Goal: Information Seeking & Learning: Check status

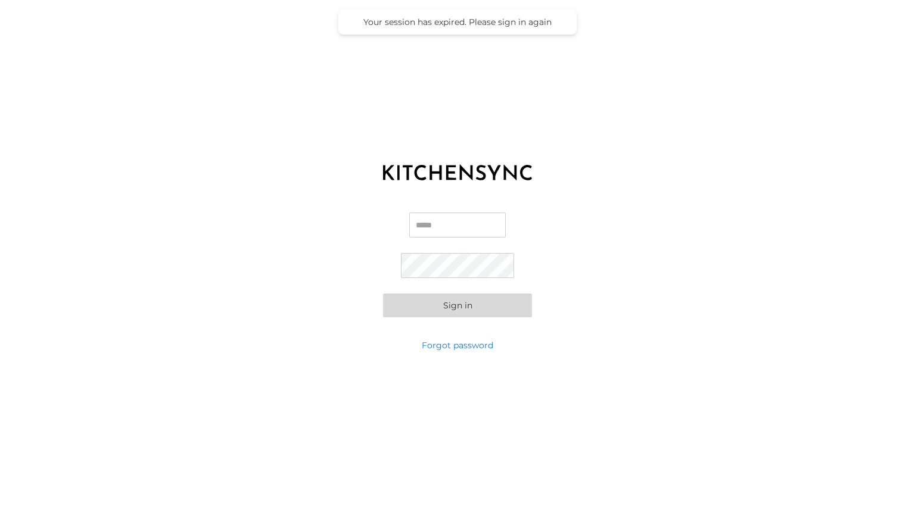
type input "**********"
click at [481, 306] on button "Sign in" at bounding box center [457, 306] width 149 height 24
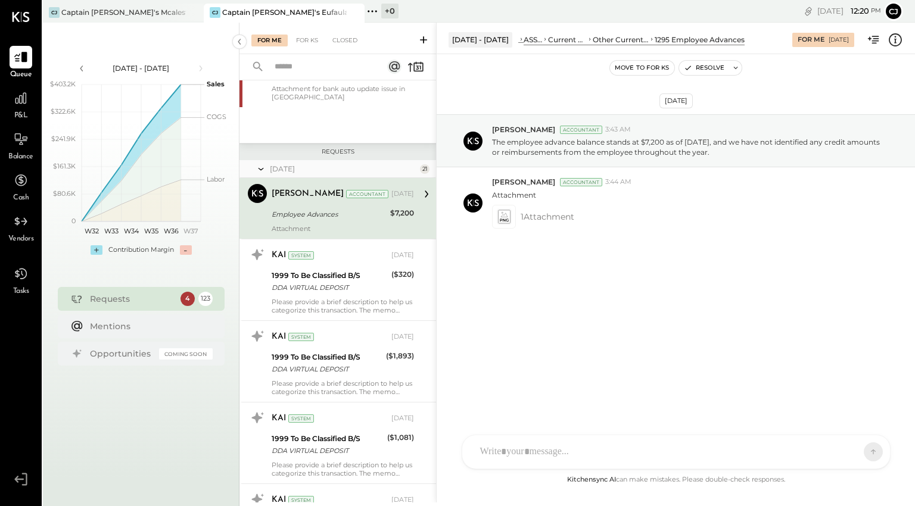
scroll to position [312, 0]
click at [21, 108] on div at bounding box center [21, 98] width 23 height 23
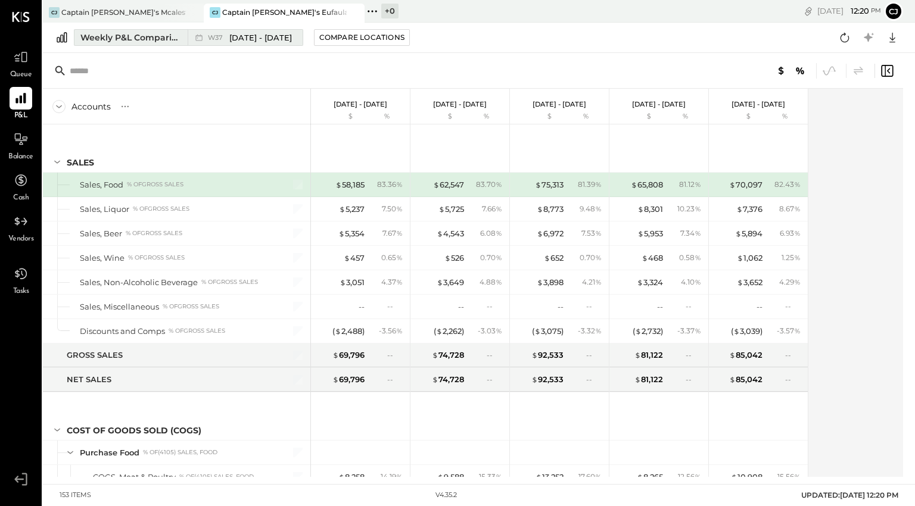
click at [147, 42] on div "Weekly P&L Comparison" at bounding box center [130, 38] width 100 height 12
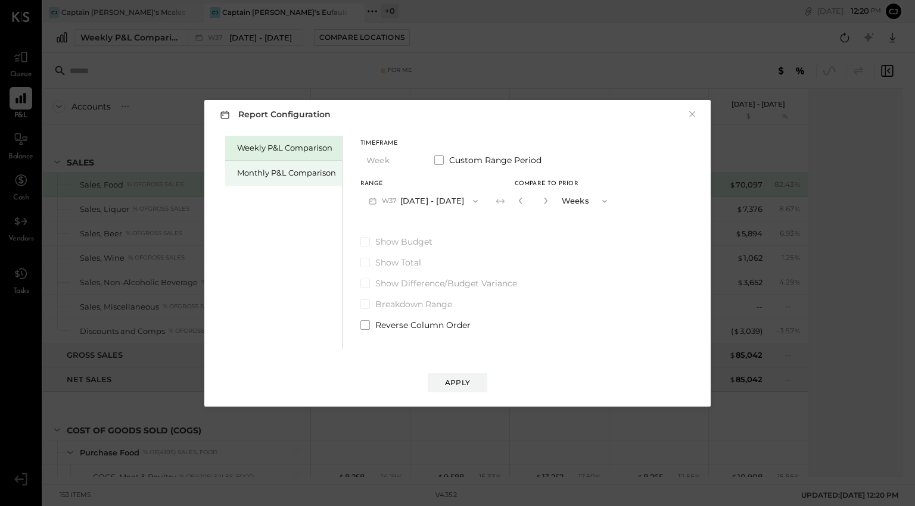
click at [264, 167] on div "Monthly P&L Comparison" at bounding box center [286, 172] width 99 height 11
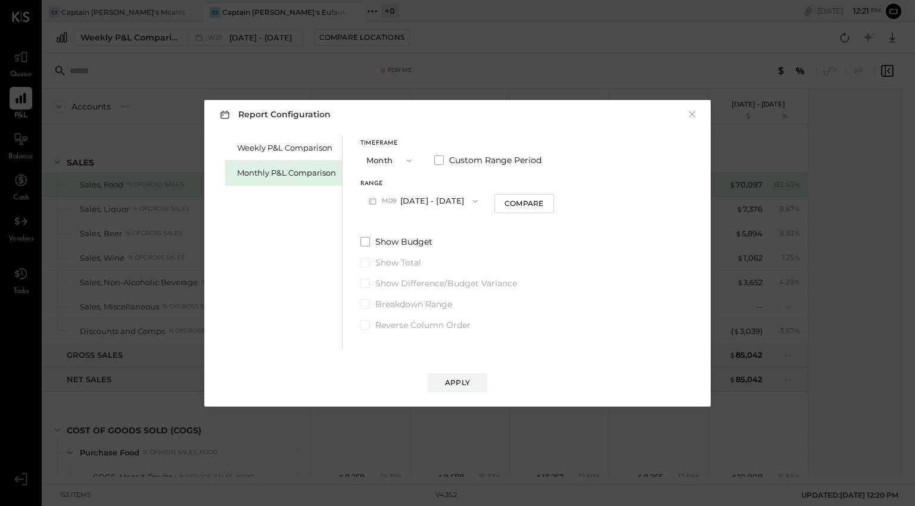
click at [470, 203] on icon "button" at bounding box center [475, 202] width 10 height 10
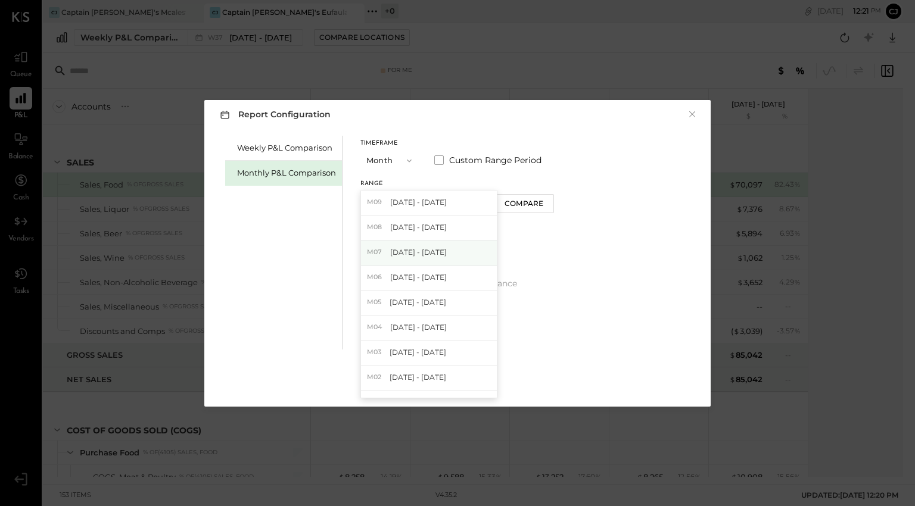
click at [443, 253] on div "M07 [DATE] - [DATE]" at bounding box center [429, 253] width 136 height 25
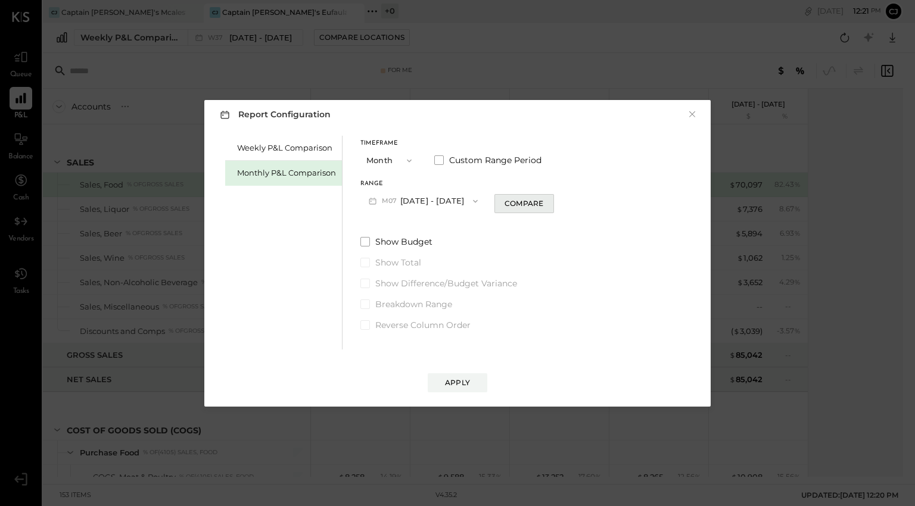
click at [516, 202] on div "Compare" at bounding box center [523, 203] width 39 height 10
click at [542, 201] on icon "button" at bounding box center [545, 200] width 7 height 7
type input "*"
click at [462, 381] on div "Apply" at bounding box center [457, 383] width 25 height 10
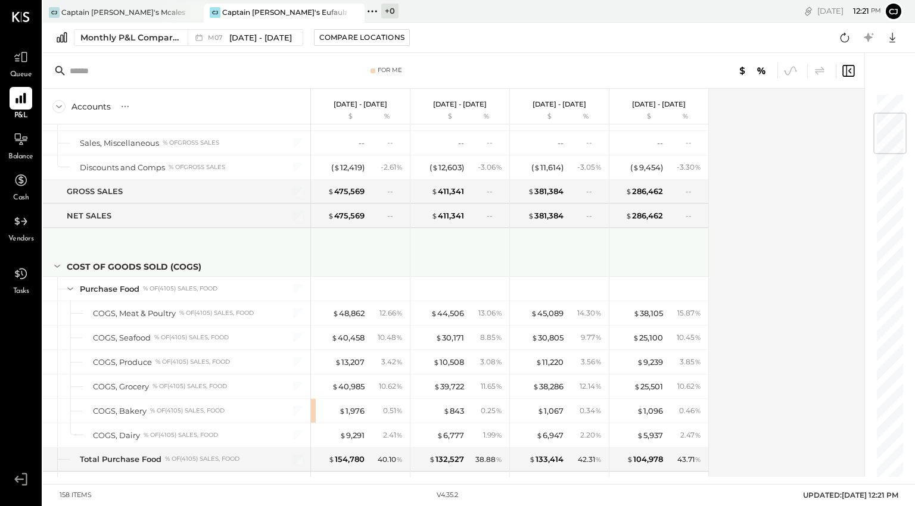
scroll to position [189, 0]
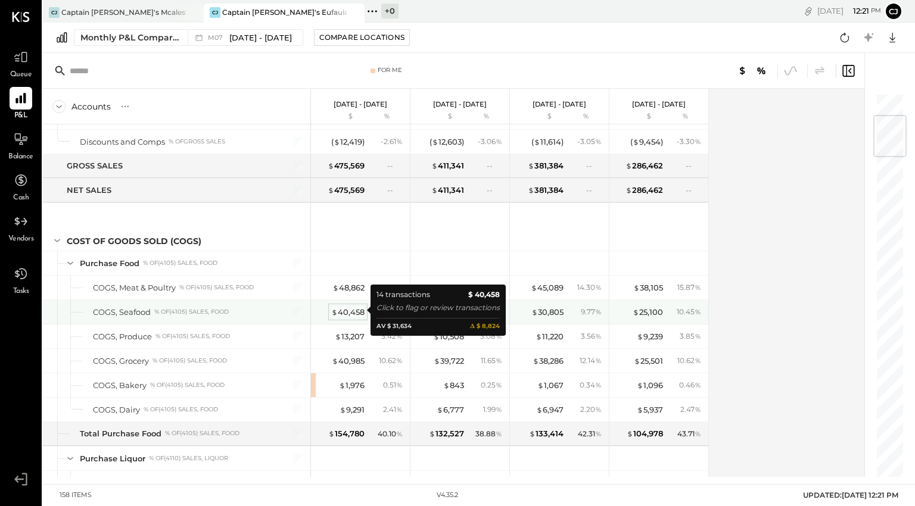
click at [353, 310] on div "$ 40,458" at bounding box center [347, 312] width 33 height 11
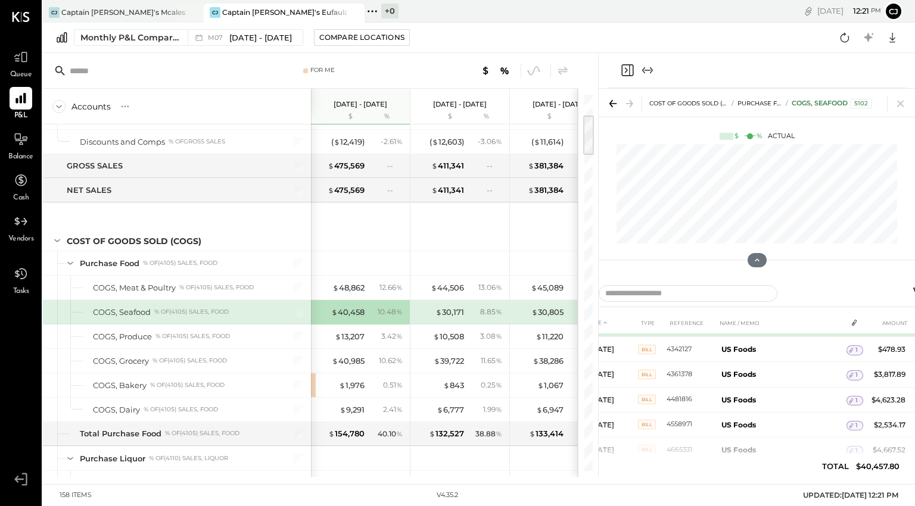
scroll to position [46, 0]
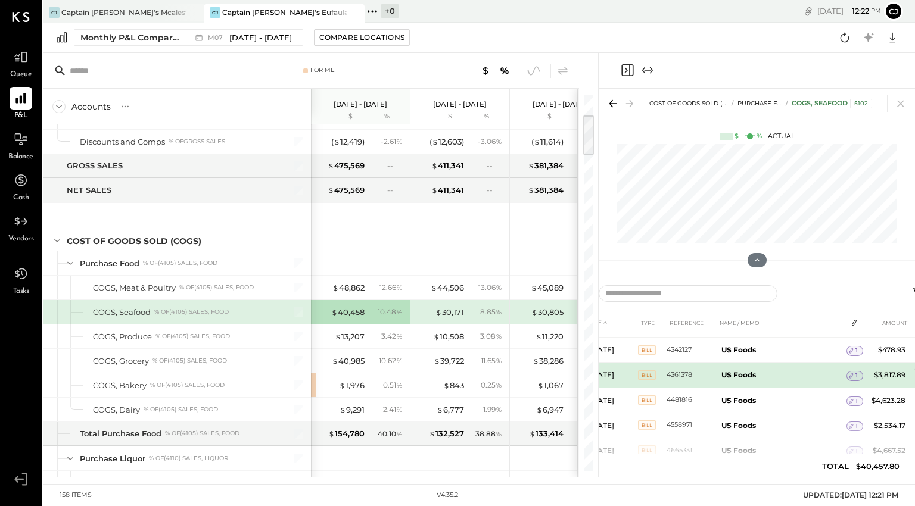
click at [741, 372] on b "US Foods" at bounding box center [738, 374] width 35 height 9
click at [649, 374] on span "Bill" at bounding box center [647, 375] width 18 height 10
click at [783, 370] on td "US Foods" at bounding box center [781, 375] width 130 height 25
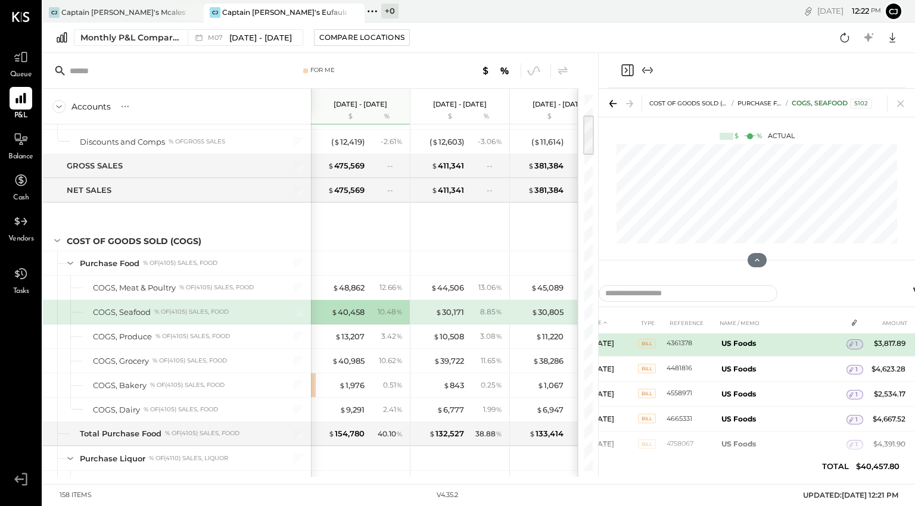
scroll to position [136, 0]
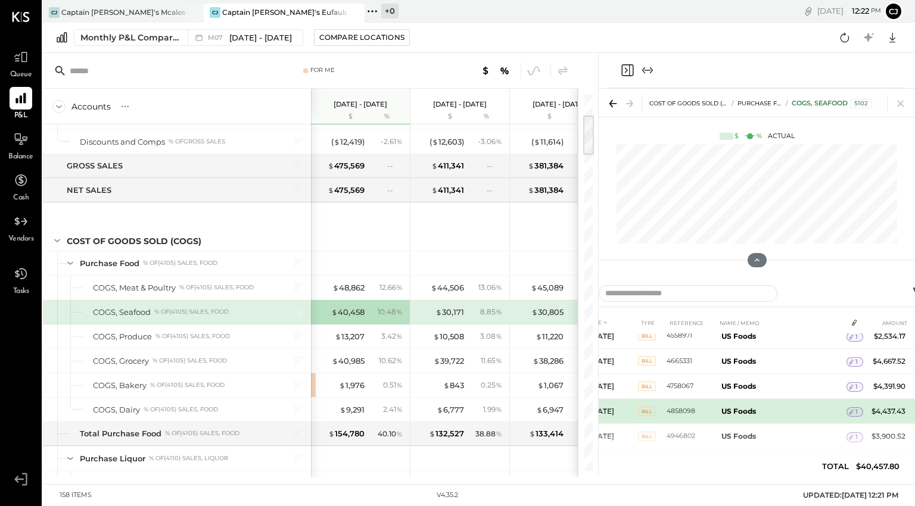
click at [763, 412] on td "US Foods" at bounding box center [781, 411] width 130 height 25
click at [852, 409] on icon at bounding box center [851, 412] width 8 height 8
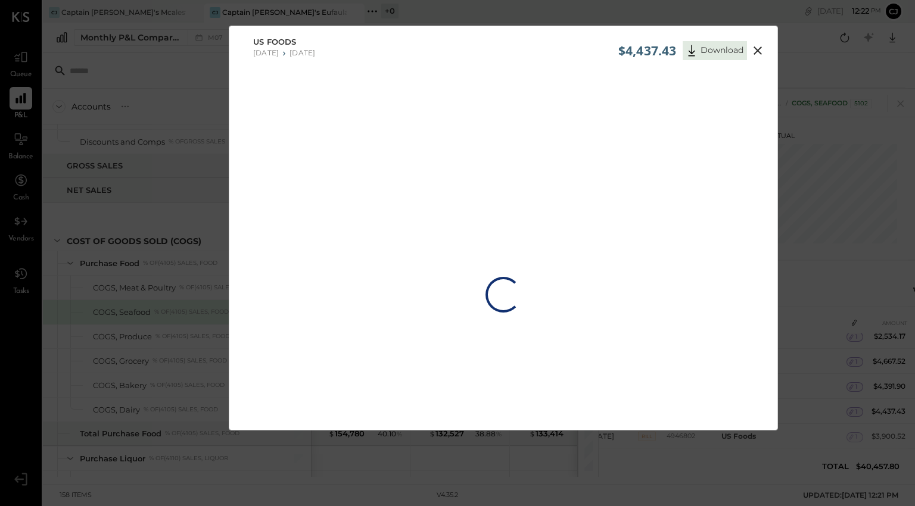
click at [562, 157] on div "Loading…" at bounding box center [503, 294] width 548 height 435
click at [759, 51] on icon at bounding box center [757, 50] width 14 height 14
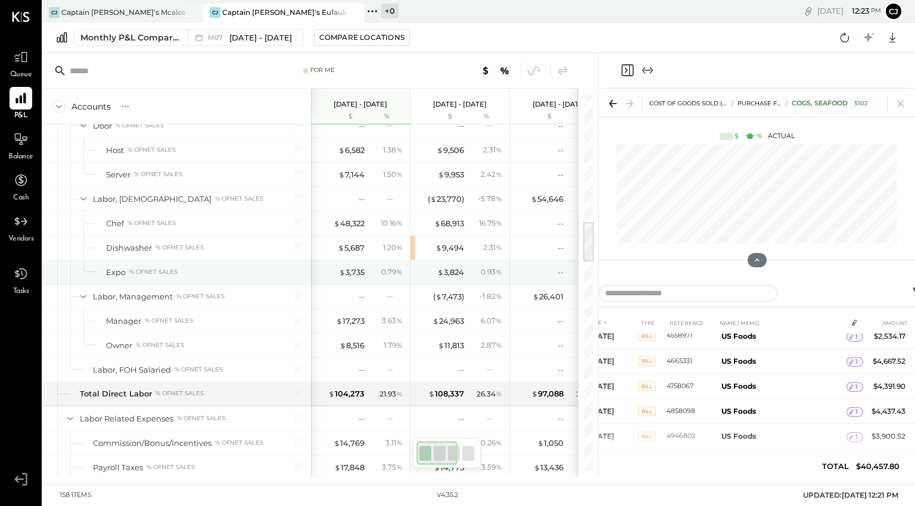
scroll to position [1153, 0]
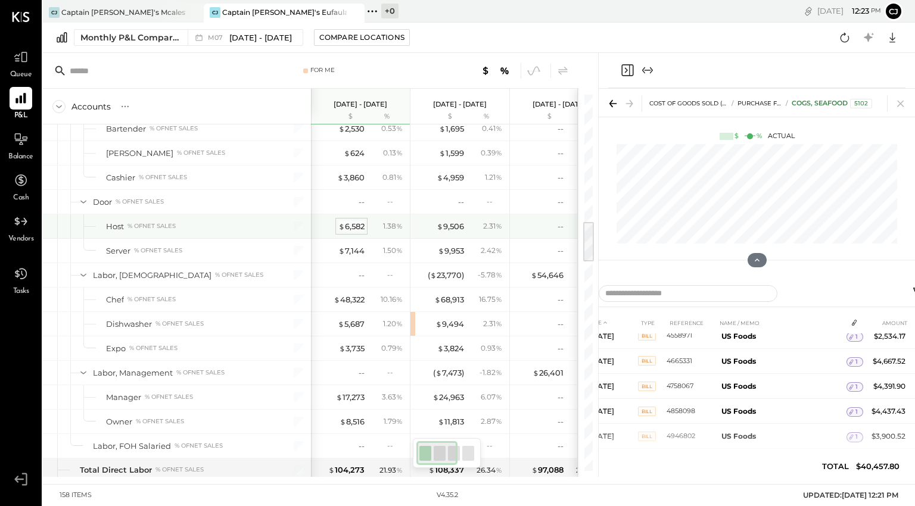
click at [357, 221] on div "$ 6,582" at bounding box center [351, 226] width 26 height 11
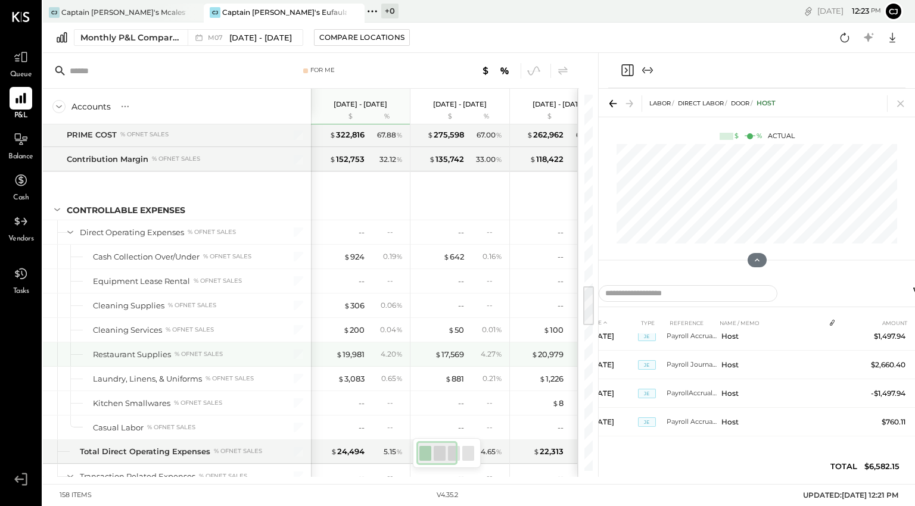
scroll to position [1732, 0]
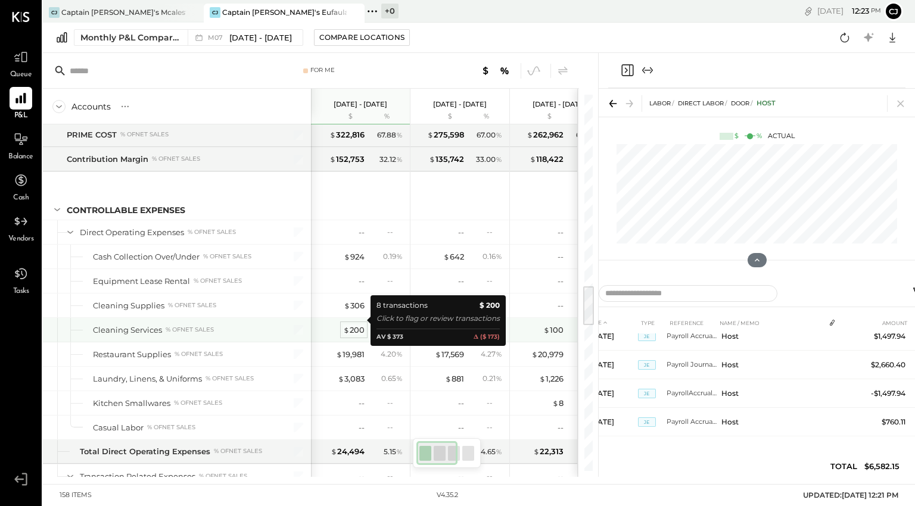
click at [351, 325] on div "$ 200" at bounding box center [353, 330] width 21 height 11
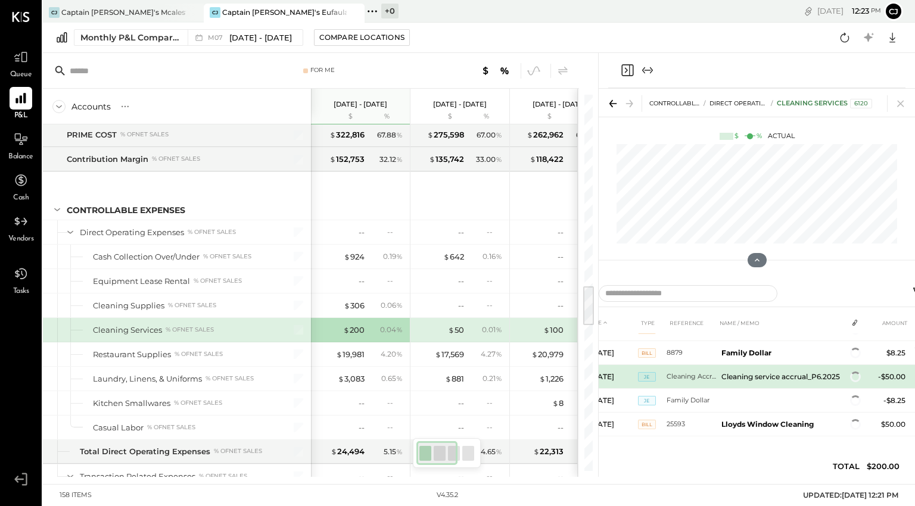
scroll to position [105, 0]
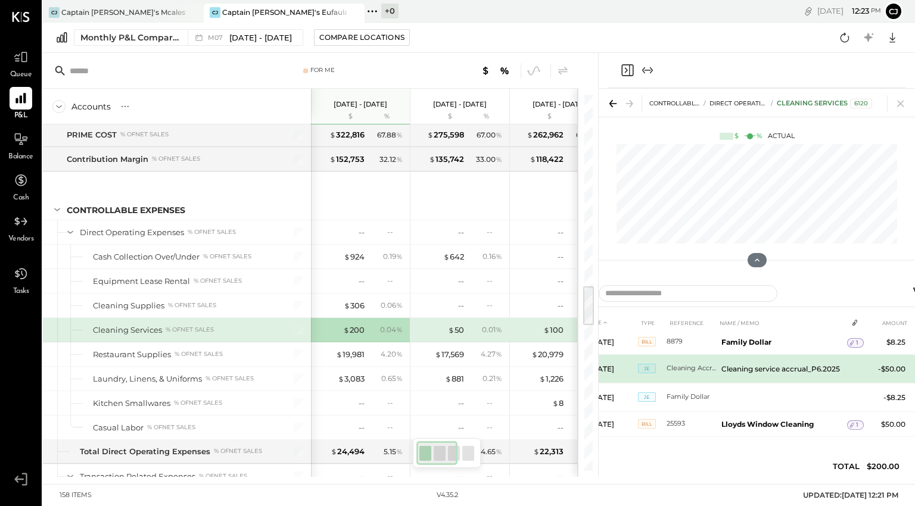
click at [794, 376] on td "Cleaning service accrual_P6.2025" at bounding box center [781, 368] width 130 height 29
click at [644, 367] on span "JE" at bounding box center [647, 369] width 18 height 10
click at [883, 359] on td "-$50.00" at bounding box center [887, 368] width 46 height 29
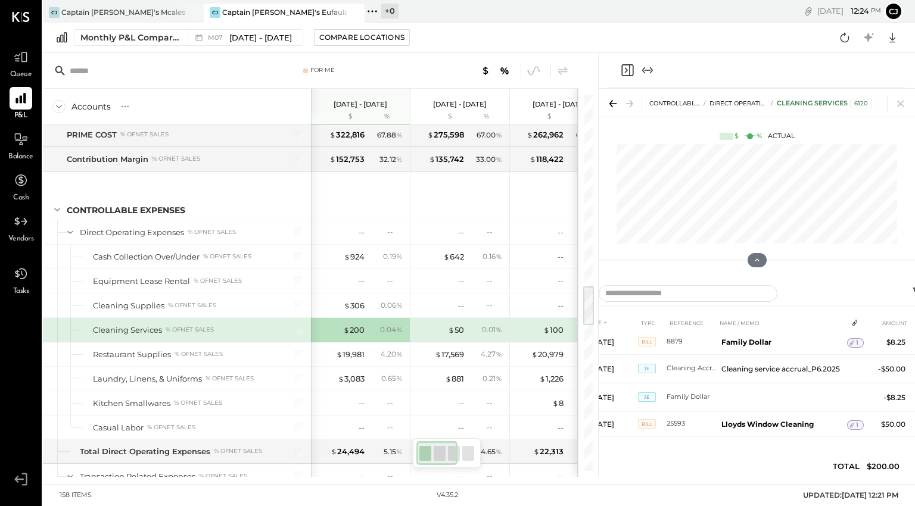
click at [853, 322] on icon at bounding box center [855, 323] width 10 height 10
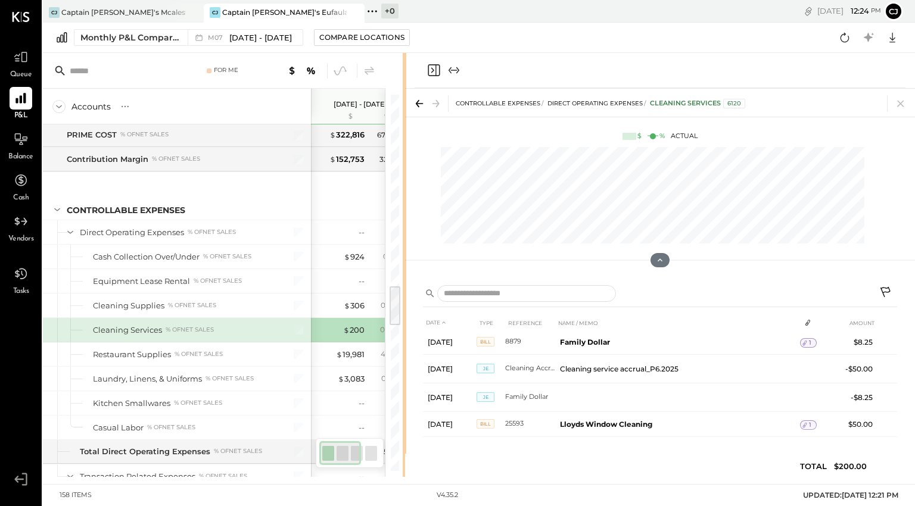
drag, startPoint x: 597, startPoint y: 146, endPoint x: 356, endPoint y: 189, distance: 244.4
click at [403, 189] on div at bounding box center [405, 265] width 4 height 424
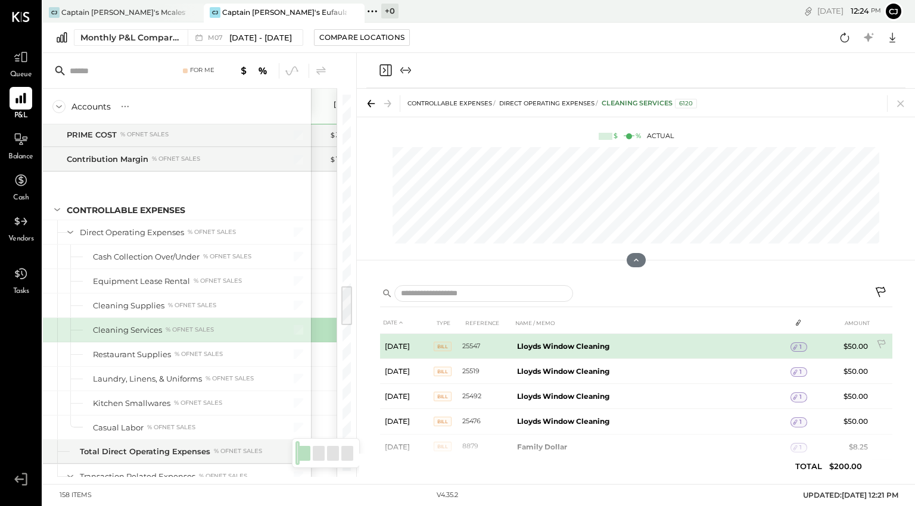
click at [618, 338] on td "Lloyds Window Cleaning" at bounding box center [651, 346] width 278 height 25
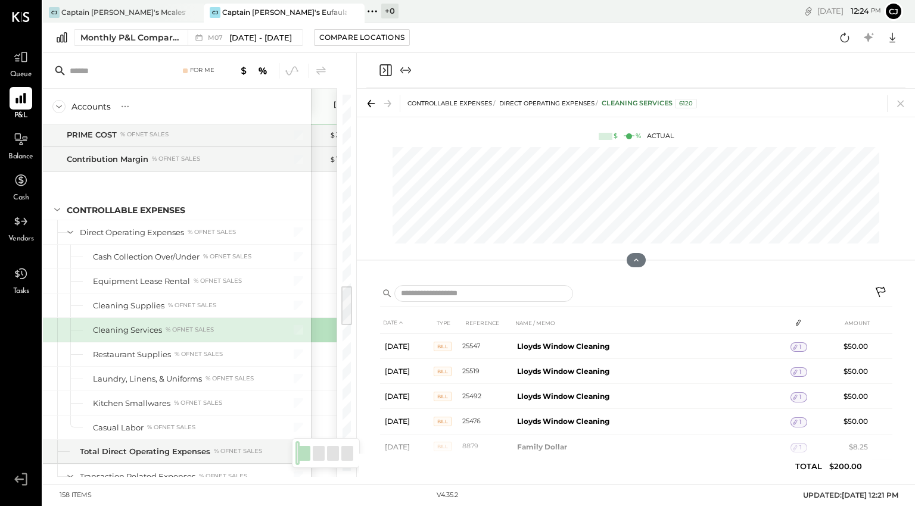
click at [879, 288] on icon at bounding box center [881, 293] width 14 height 14
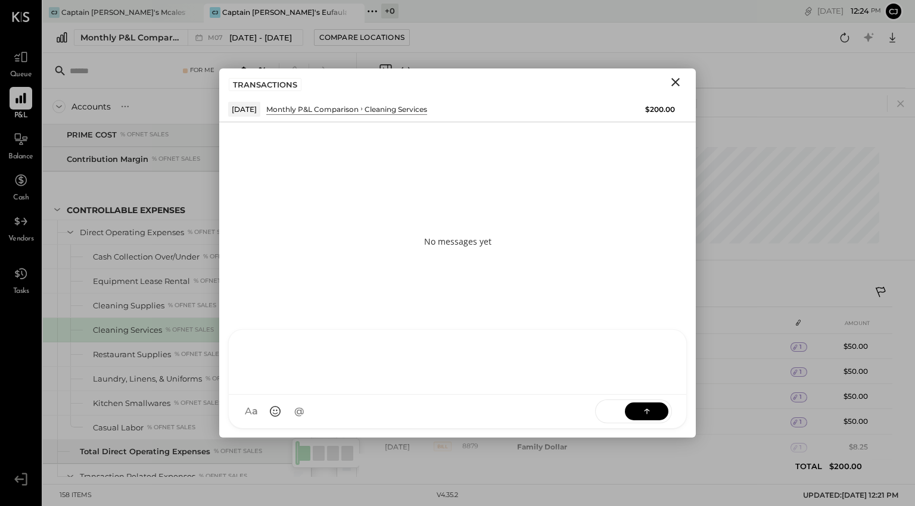
click at [437, 413] on div "AM [PERSON_NAME] KP [PERSON_NAME] C CJokmanager C captainjohnsok MB [PERSON_NAM…" at bounding box center [457, 378] width 459 height 99
click at [677, 84] on icon "Close" at bounding box center [675, 82] width 8 height 8
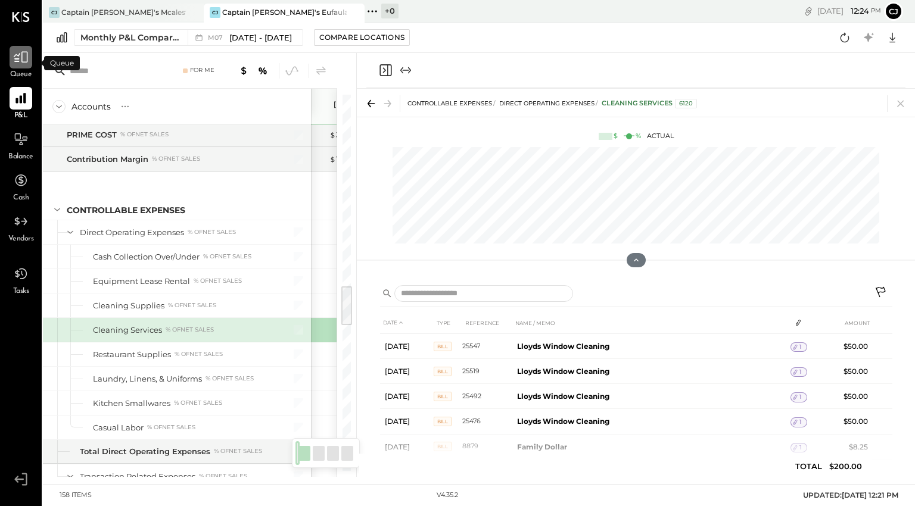
click at [23, 60] on icon at bounding box center [20, 56] width 15 height 15
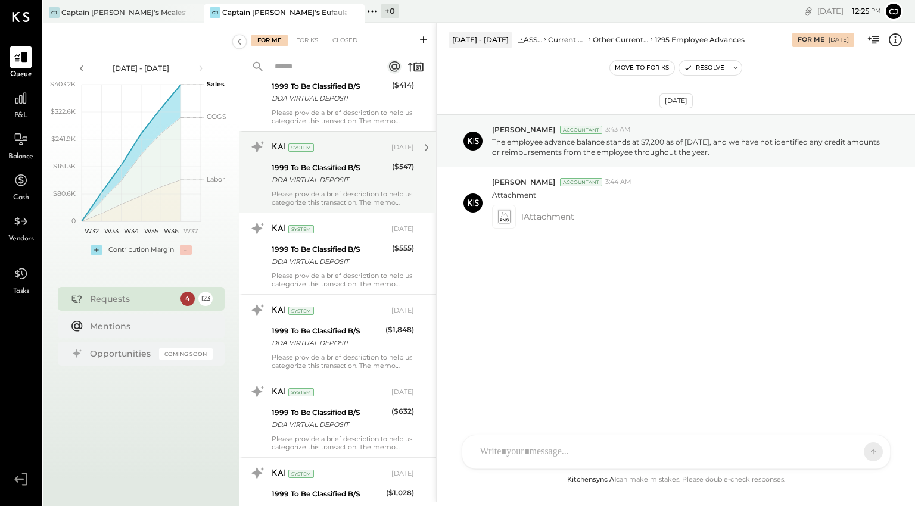
scroll to position [1648, 0]
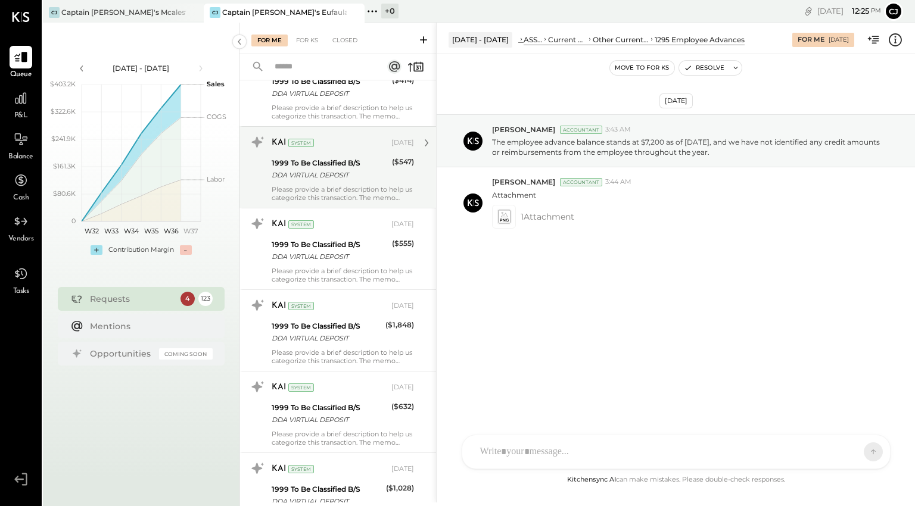
click at [319, 329] on div "1999 To Be Classified B/S" at bounding box center [327, 326] width 110 height 12
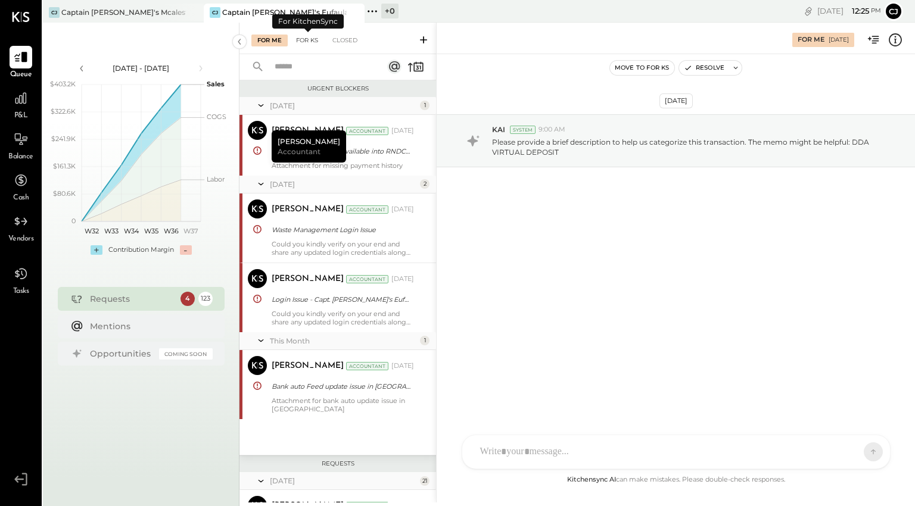
click at [300, 38] on div "For KS" at bounding box center [307, 41] width 34 height 12
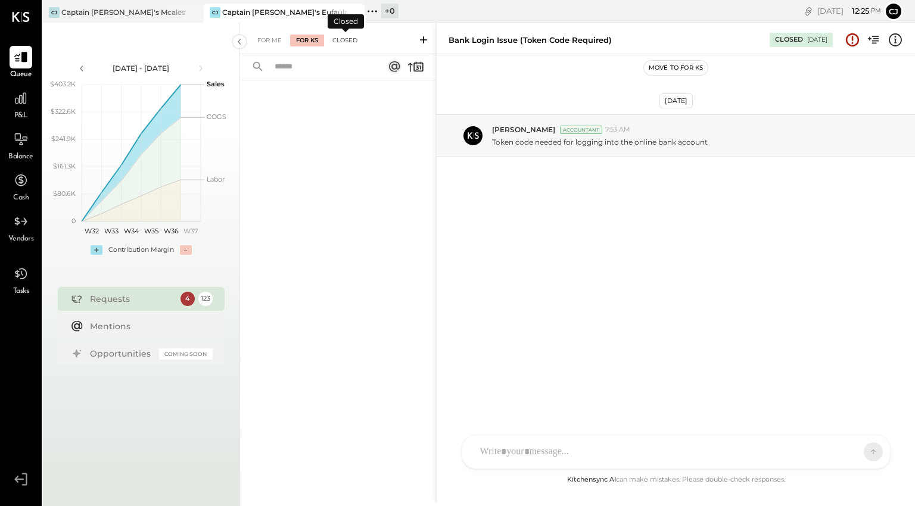
click at [345, 42] on div "Closed" at bounding box center [344, 41] width 37 height 12
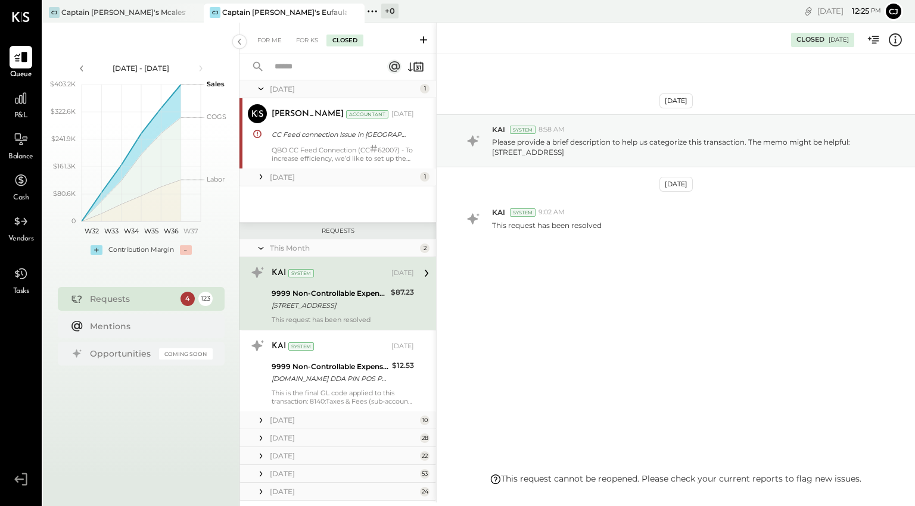
scroll to position [46, 0]
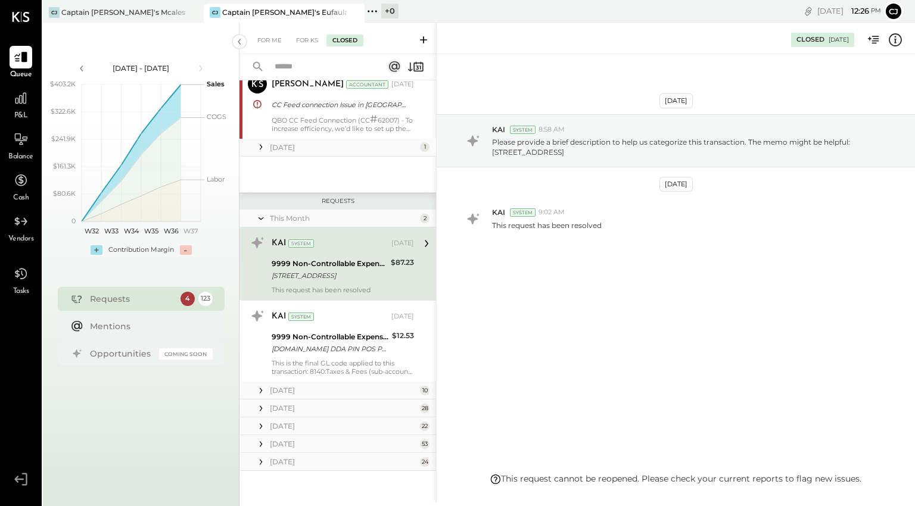
click at [269, 386] on div "[DATE]" at bounding box center [337, 391] width 197 height 18
